Goal: Task Accomplishment & Management: Complete application form

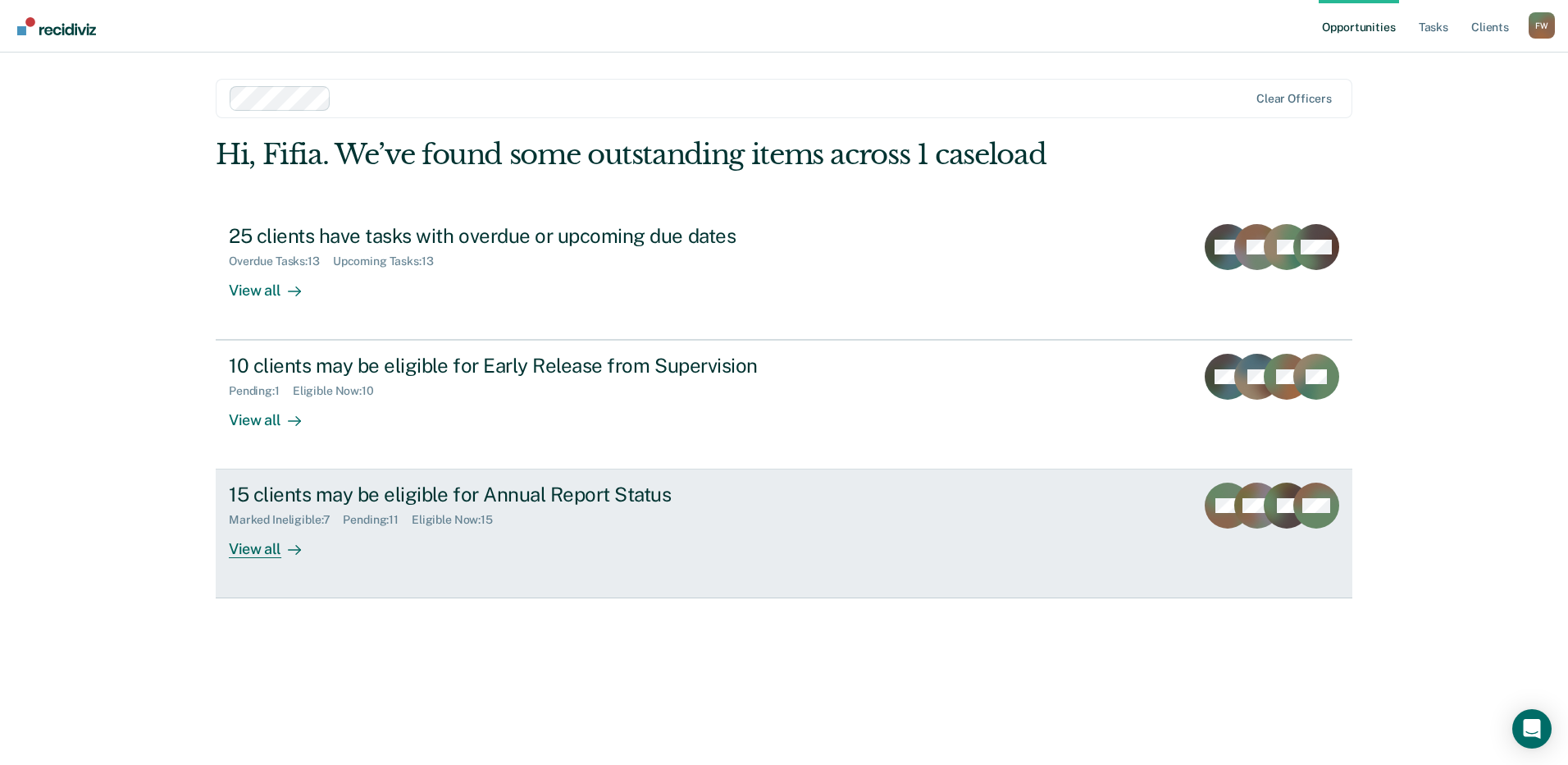
click at [320, 534] on div "View all" at bounding box center [275, 543] width 92 height 32
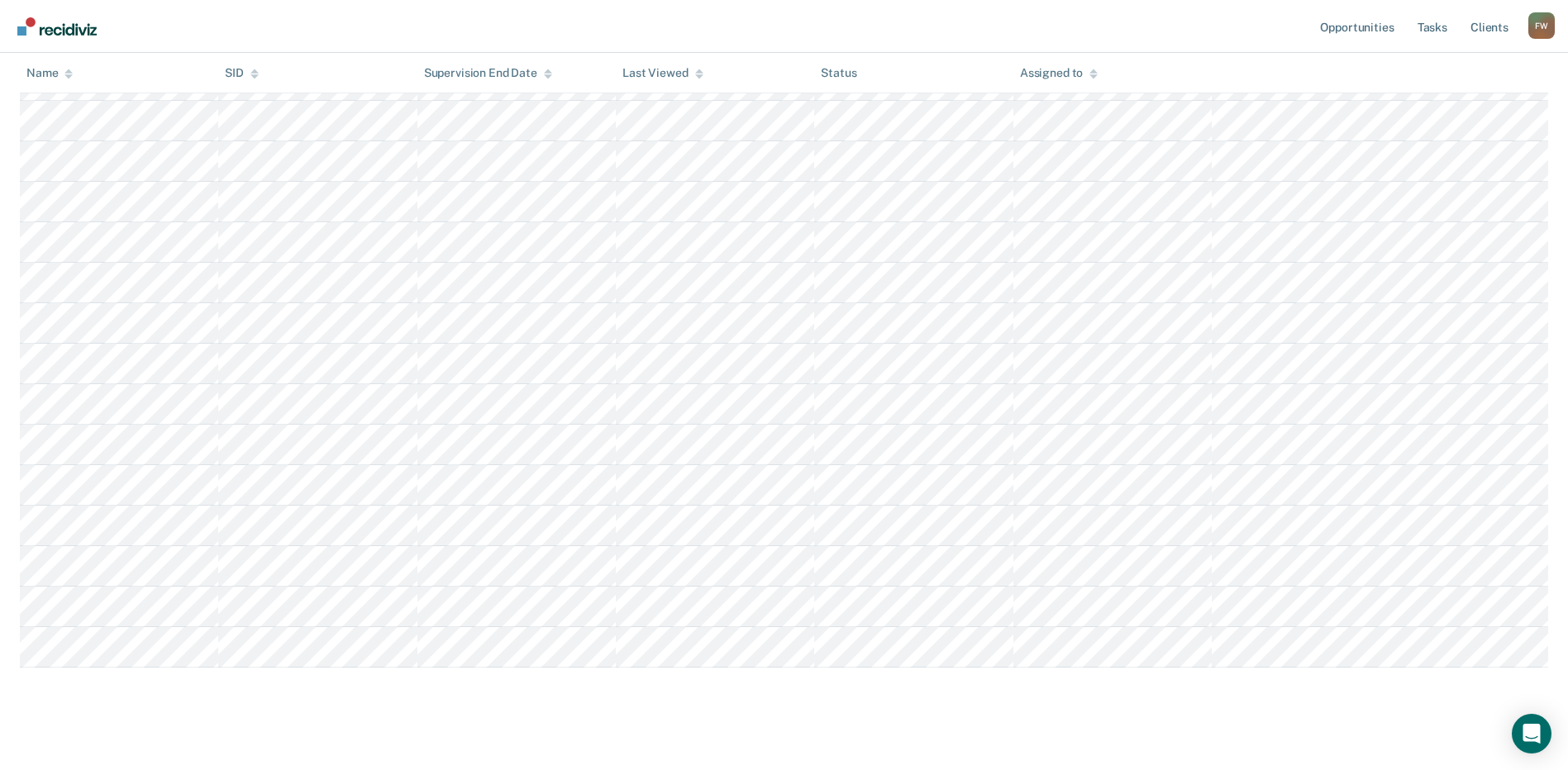
scroll to position [282, 0]
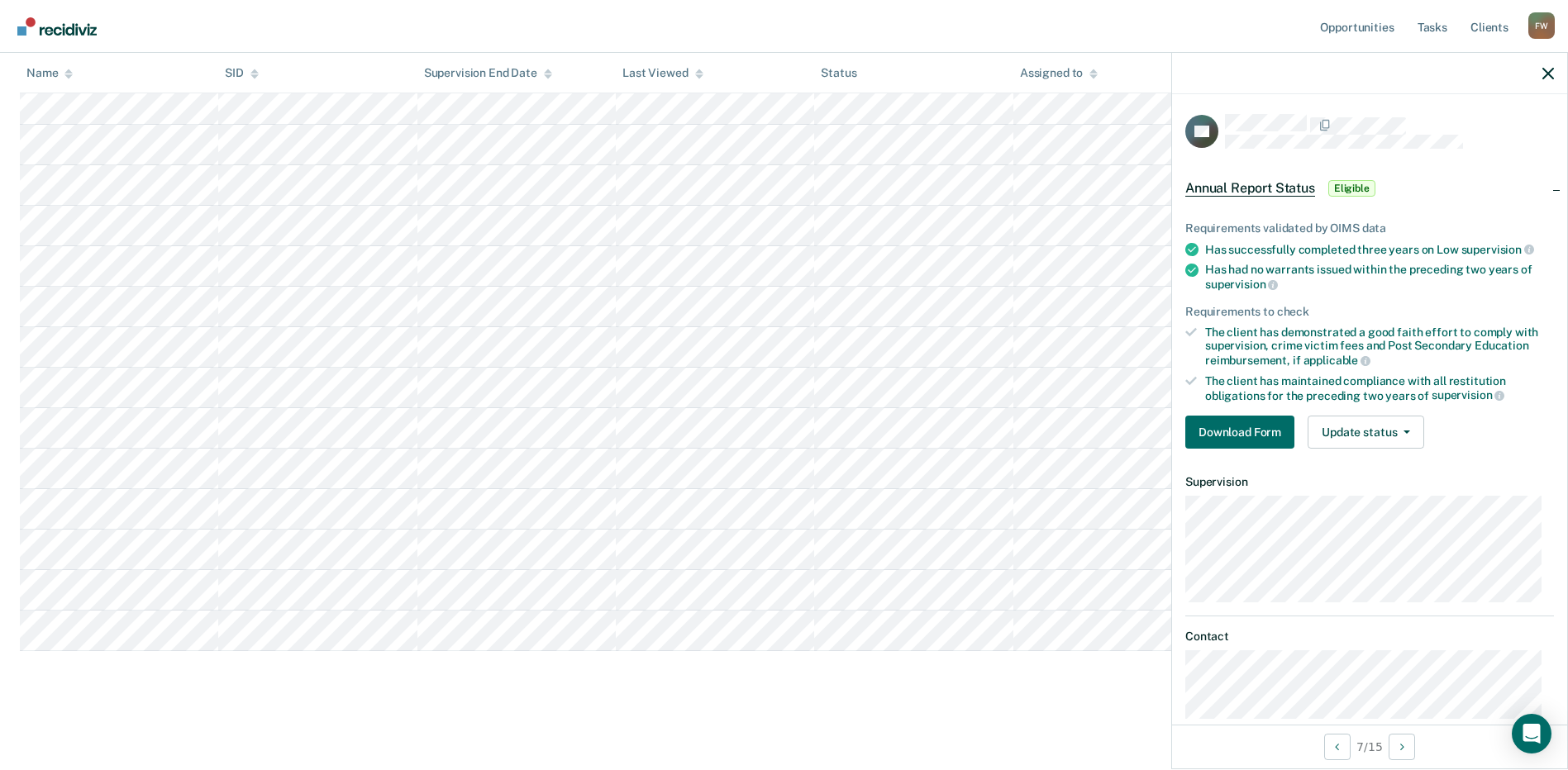
click at [1258, 449] on div "Requirements validated by OIMS data Has successfully completed three years on L…" at bounding box center [1369, 328] width 395 height 267
click at [1261, 443] on button "Download Form" at bounding box center [1240, 432] width 109 height 33
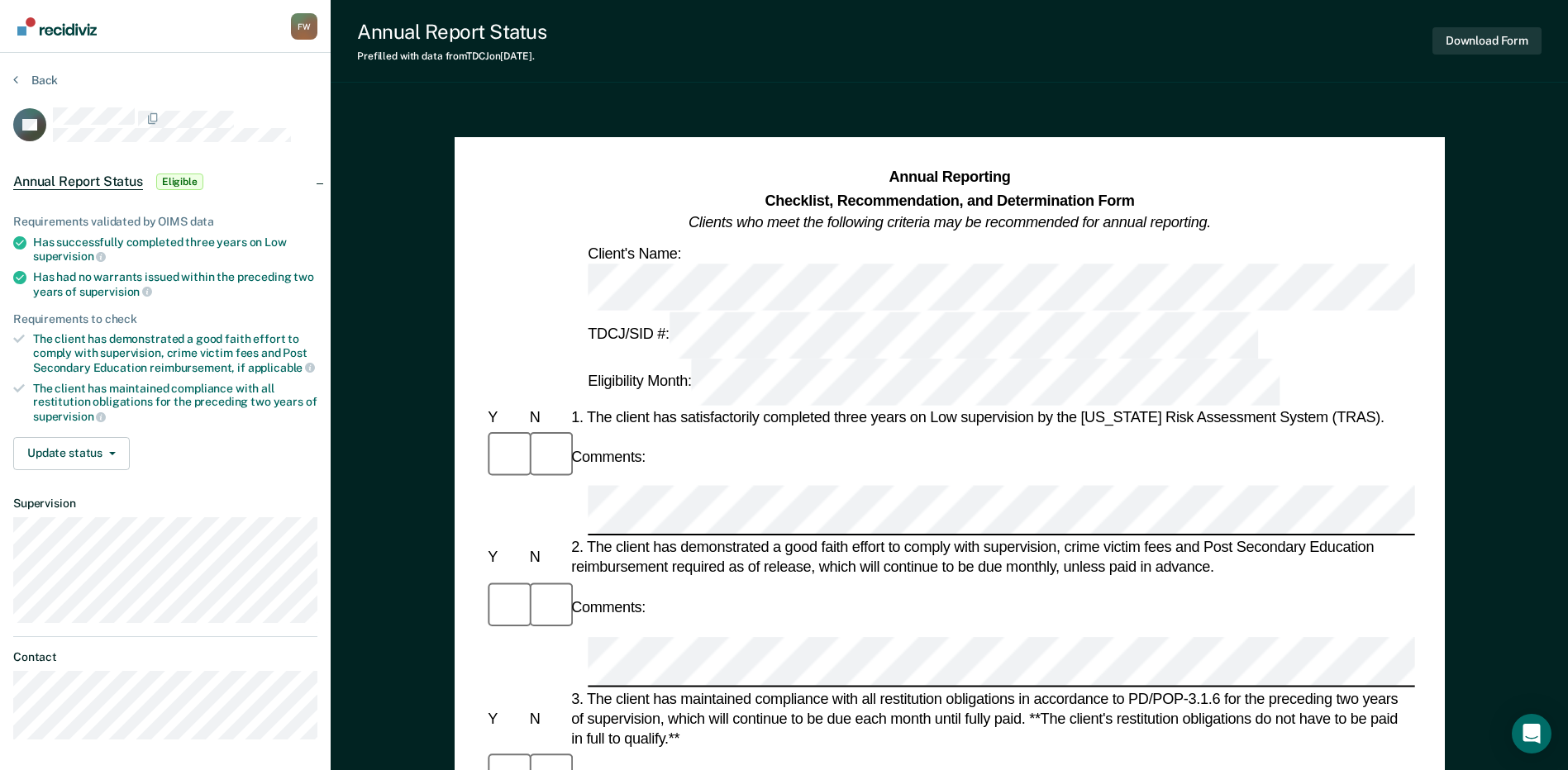
click at [614, 580] on div "Comments:" at bounding box center [949, 607] width 930 height 55
click at [1446, 21] on div "Download Form" at bounding box center [1486, 41] width 109 height 42
click at [1449, 25] on div "Download Form" at bounding box center [1486, 41] width 109 height 42
click at [1450, 27] on button "Download Form" at bounding box center [1486, 41] width 109 height 27
